Goal: Obtain resource: Download file/media

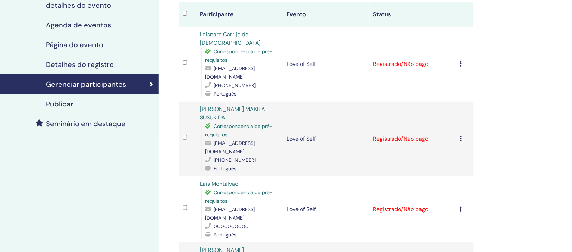
scroll to position [88, 0]
click at [460, 142] on icon at bounding box center [461, 139] width 2 height 6
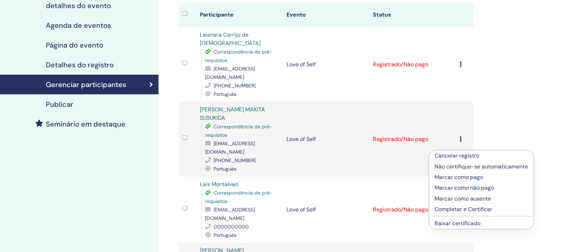
click at [467, 227] on link "Baixar certificado" at bounding box center [458, 223] width 46 height 7
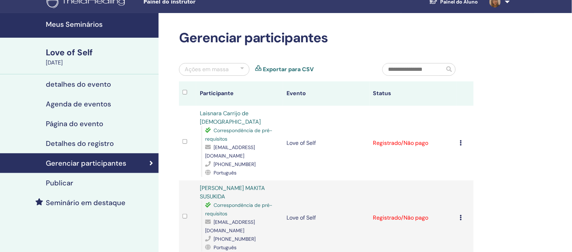
scroll to position [0, 0]
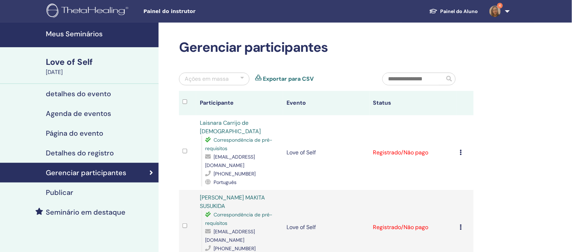
click at [202, 83] on div "Ações em massa" at bounding box center [207, 79] width 44 height 8
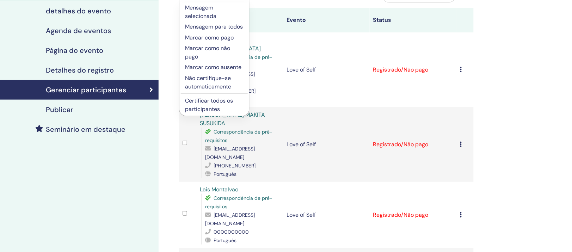
scroll to position [88, 0]
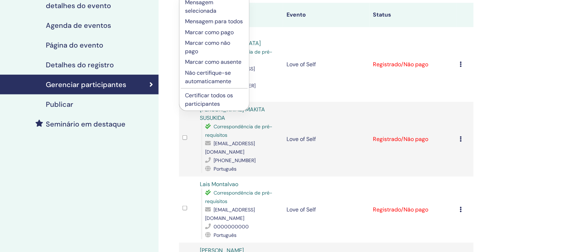
click at [511, 167] on div "Gerenciar participantes Ações em massa Mensagem selecionada Mensagem para todos…" at bounding box center [350, 218] width 382 height 568
click at [515, 171] on div "Gerenciar participantes Ações em massa Mensagem selecionada Mensagem para todos…" at bounding box center [350, 218] width 382 height 568
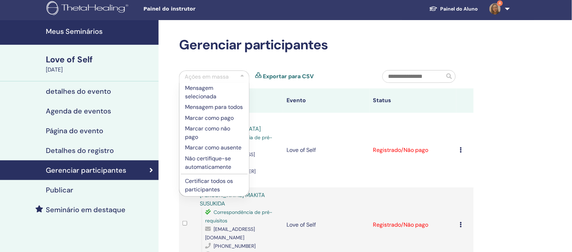
scroll to position [0, 0]
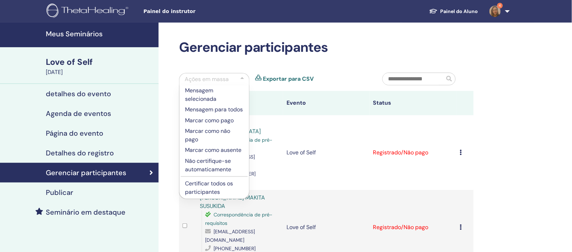
click at [199, 84] on div "Ações em massa" at bounding box center [207, 79] width 44 height 8
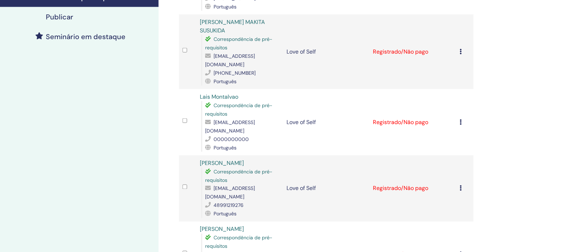
scroll to position [176, 0]
click at [460, 120] on icon at bounding box center [461, 121] width 2 height 6
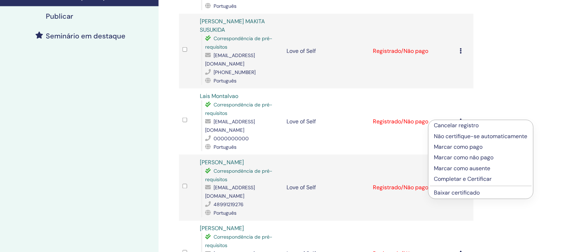
click at [476, 197] on link "Baixar certificado" at bounding box center [457, 192] width 46 height 7
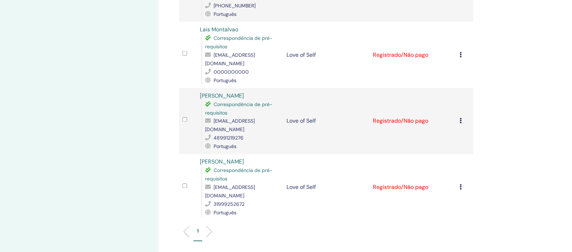
scroll to position [264, 0]
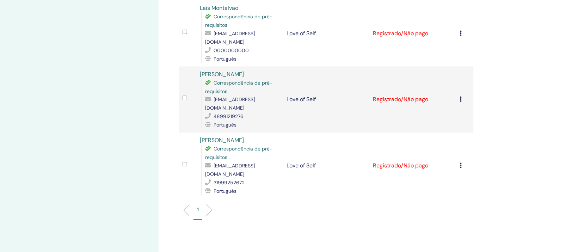
click at [460, 97] on icon at bounding box center [461, 100] width 2 height 6
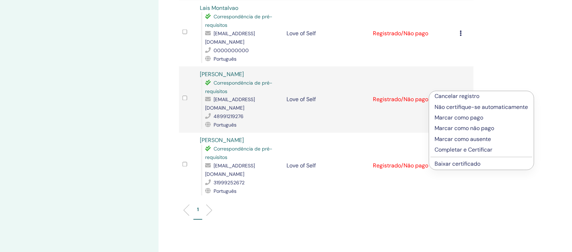
click at [475, 168] on link "Baixar certificado" at bounding box center [458, 163] width 46 height 7
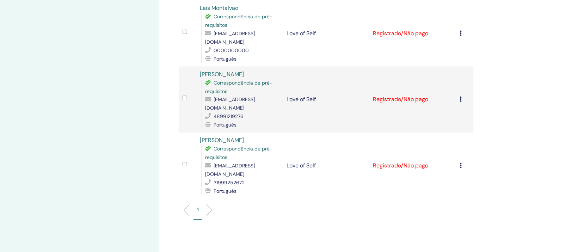
click at [460, 163] on icon at bounding box center [461, 166] width 2 height 6
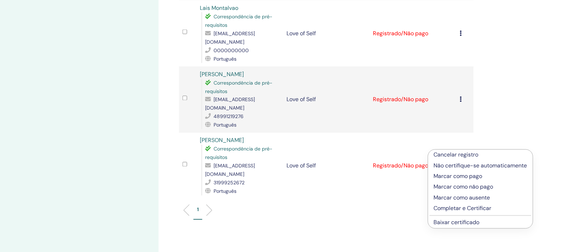
click at [474, 226] on link "Baixar certificado" at bounding box center [457, 222] width 46 height 7
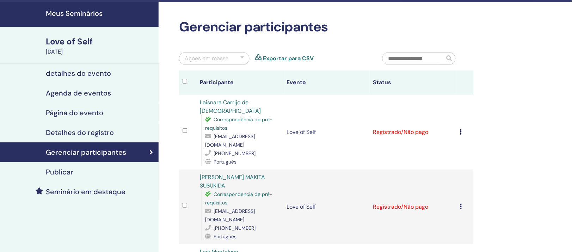
scroll to position [0, 0]
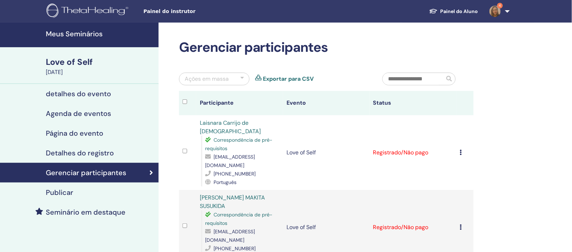
click at [81, 34] on h4 "Meus Seminários" at bounding box center [100, 34] width 109 height 8
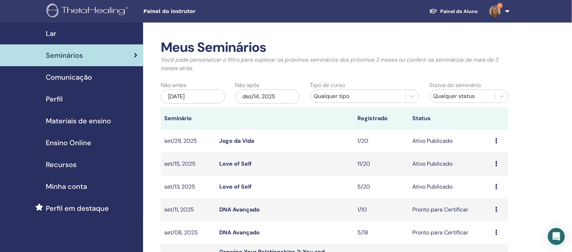
click at [243, 167] on link "Love of Self" at bounding box center [235, 163] width 32 height 7
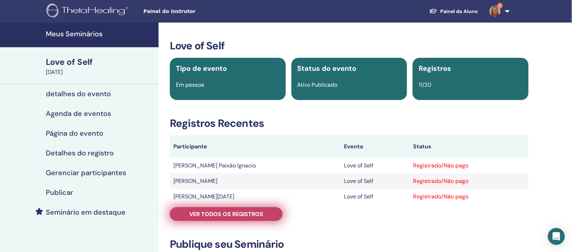
click at [232, 218] on span "Ver todos os registros" at bounding box center [226, 214] width 74 height 7
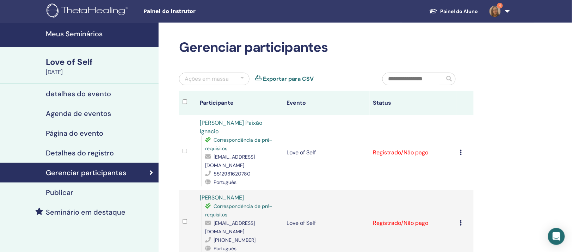
click at [74, 38] on h4 "Meus Seminários" at bounding box center [100, 34] width 109 height 8
